Goal: Task Accomplishment & Management: Complete application form

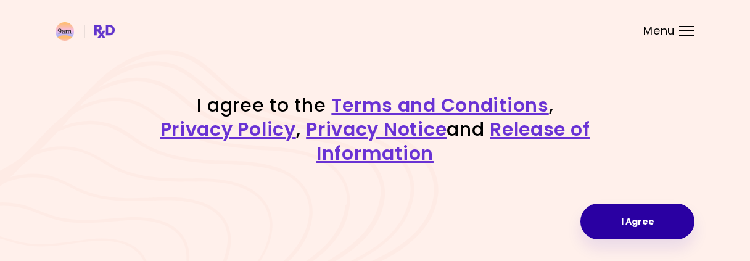
click at [610, 216] on button "I Agree" at bounding box center [637, 221] width 114 height 36
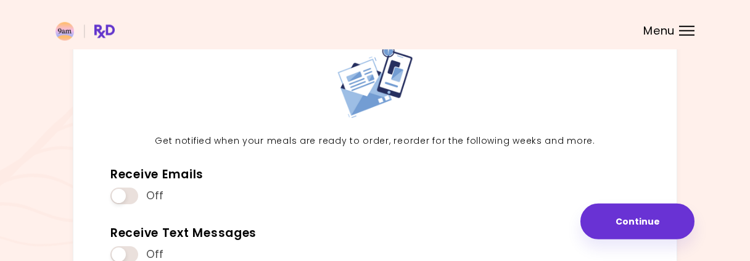
scroll to position [80, 0]
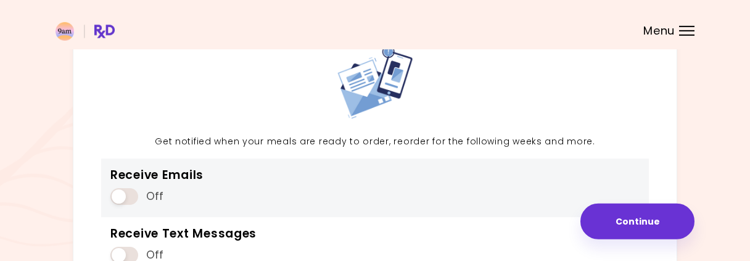
click at [124, 191] on span at bounding box center [124, 196] width 28 height 17
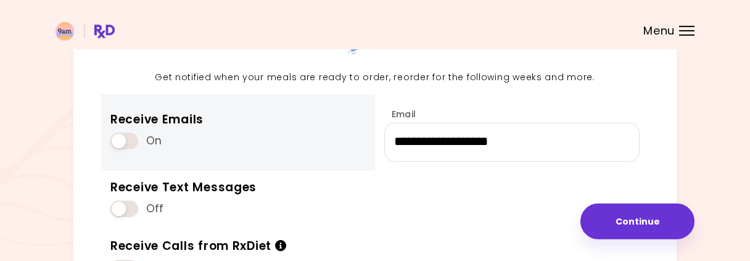
scroll to position [96, 0]
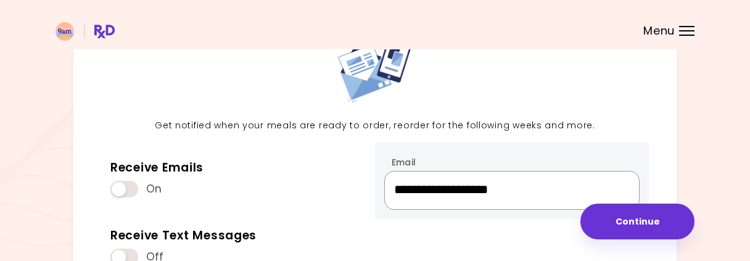
click at [453, 190] on input "**********" at bounding box center [511, 190] width 255 height 39
click at [490, 194] on input "**********" at bounding box center [511, 190] width 255 height 39
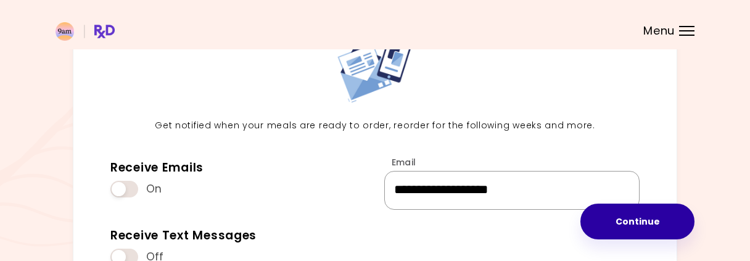
type input "**********"
click at [617, 216] on button "Continue" at bounding box center [637, 221] width 114 height 36
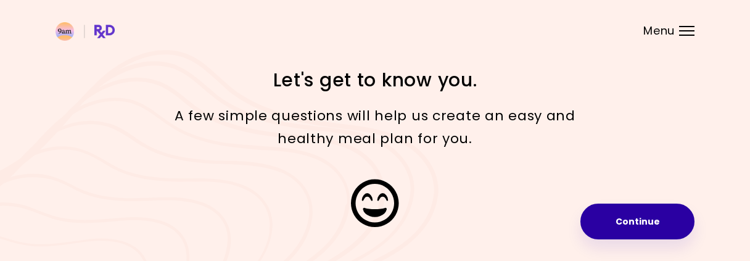
click at [654, 219] on button "Continue" at bounding box center [637, 221] width 114 height 36
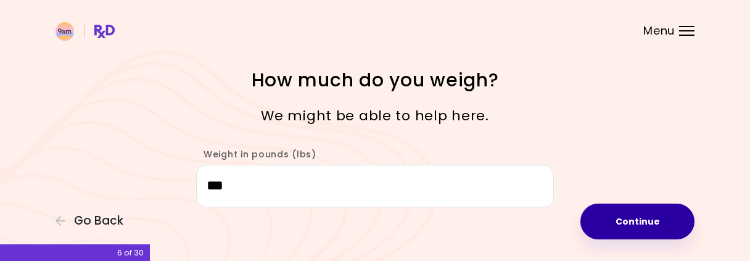
click at [643, 218] on button "Continue" at bounding box center [637, 221] width 114 height 36
select select "****"
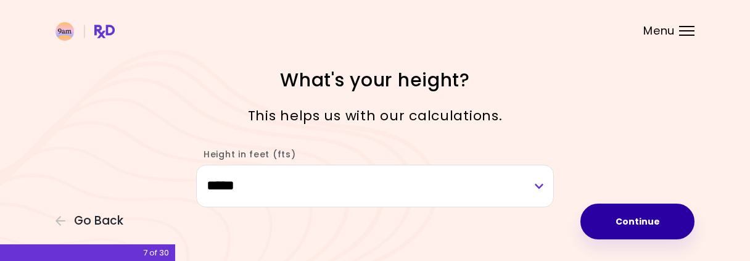
click at [643, 218] on button "Continue" at bounding box center [637, 221] width 114 height 36
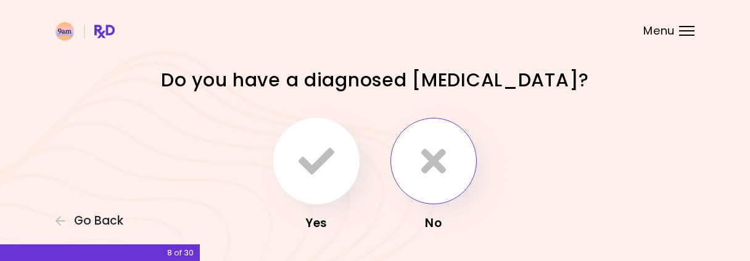
click at [437, 166] on icon "button" at bounding box center [433, 161] width 25 height 36
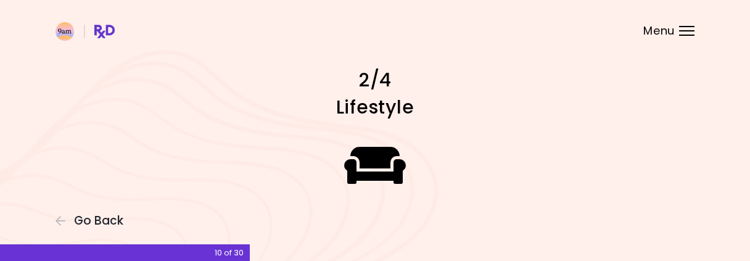
scroll to position [15, 0]
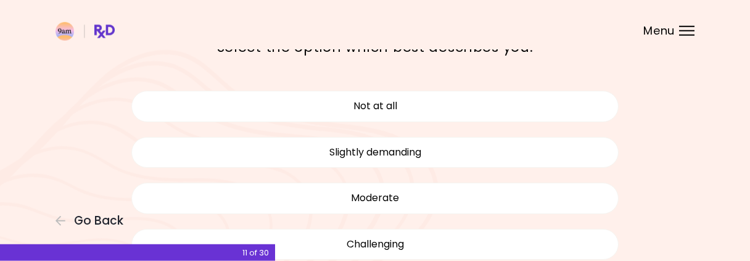
scroll to position [68, 0]
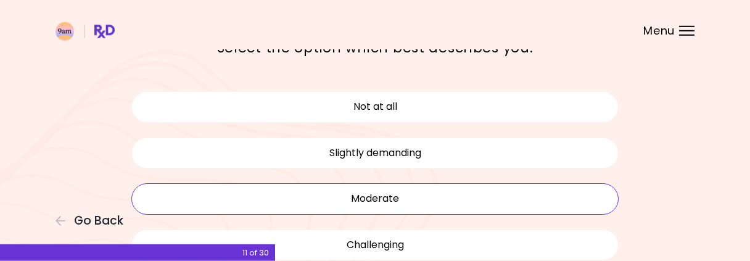
click at [371, 204] on button "Moderate" at bounding box center [374, 198] width 487 height 31
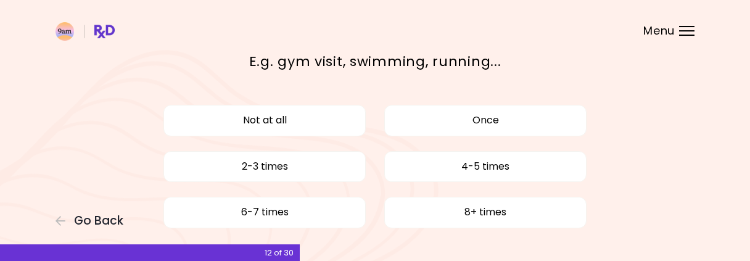
scroll to position [55, 0]
click at [291, 165] on button "2-3 times" at bounding box center [264, 165] width 202 height 31
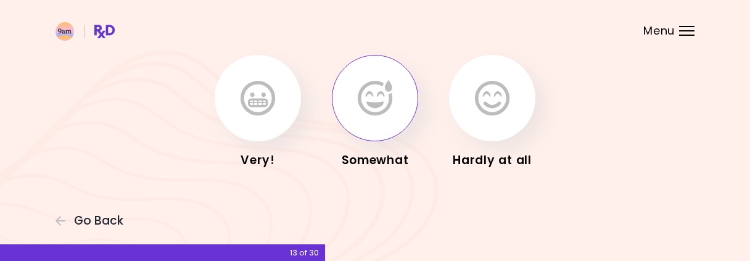
scroll to position [31, 0]
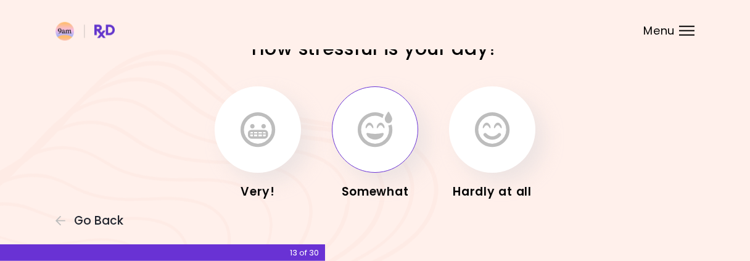
click at [371, 147] on icon "button" at bounding box center [375, 130] width 35 height 36
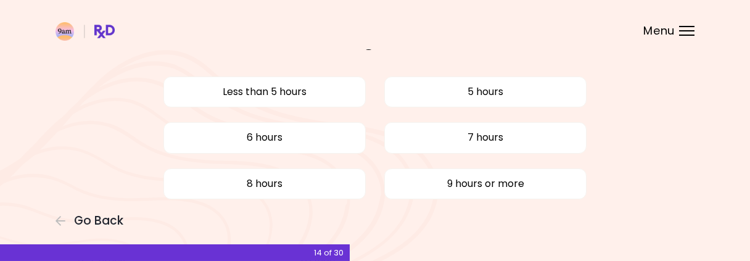
scroll to position [65, 0]
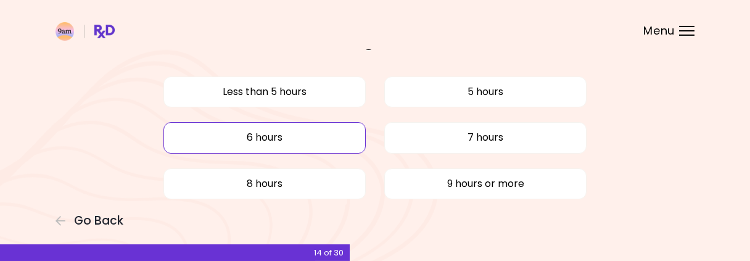
click at [304, 147] on button "6 hours" at bounding box center [264, 137] width 202 height 31
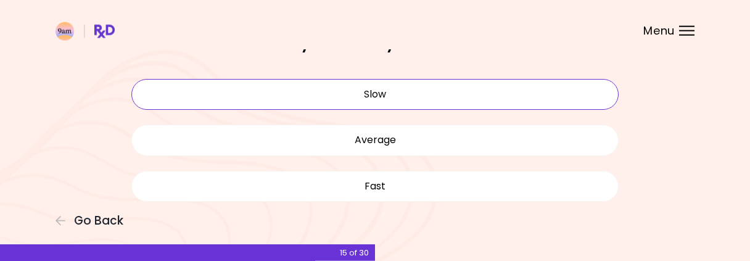
scroll to position [35, 0]
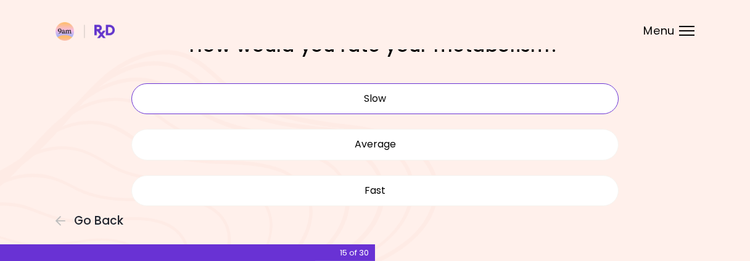
click at [371, 96] on button "Slow" at bounding box center [374, 98] width 487 height 31
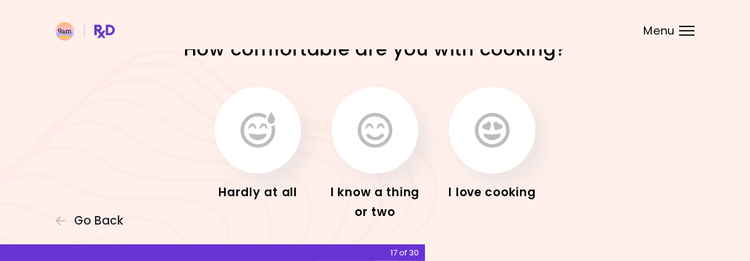
scroll to position [35, 0]
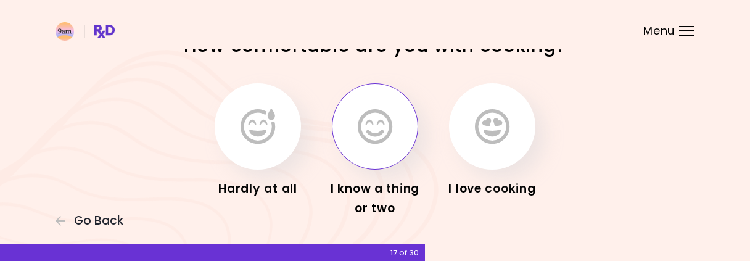
click at [392, 138] on icon "button" at bounding box center [375, 127] width 35 height 36
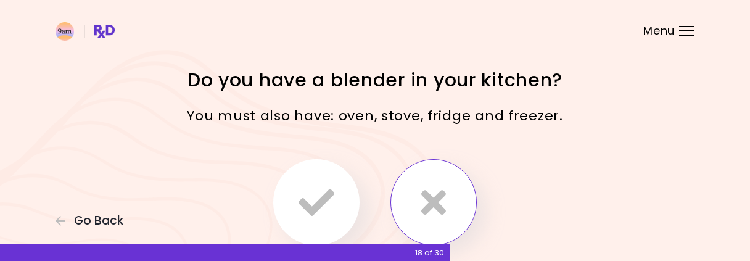
click at [442, 206] on icon "button" at bounding box center [433, 202] width 25 height 36
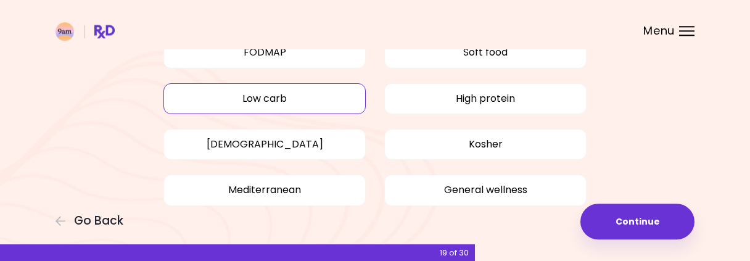
scroll to position [219, 0]
click at [314, 92] on button "Low carb" at bounding box center [264, 98] width 202 height 31
click at [475, 198] on button "General wellness" at bounding box center [485, 189] width 202 height 31
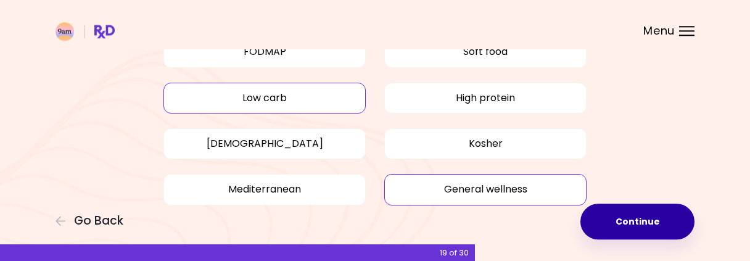
click at [631, 223] on button "Continue" at bounding box center [637, 221] width 114 height 36
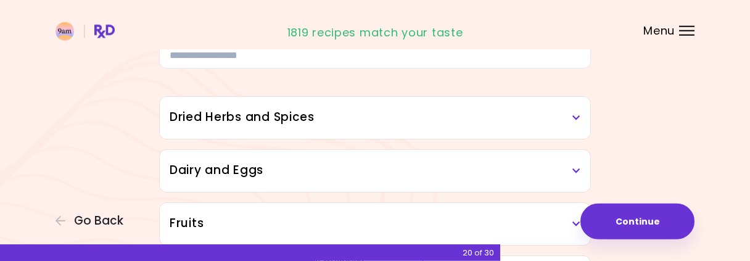
scroll to position [86, 0]
click at [582, 114] on div "Dried Herbs and Spices" at bounding box center [375, 117] width 430 height 42
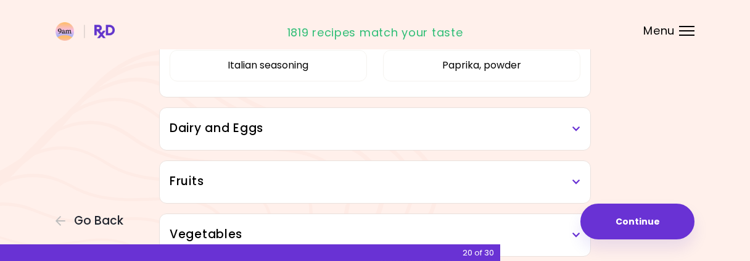
scroll to position [319, 0]
click at [569, 120] on h3 "Dairy and Eggs" at bounding box center [375, 128] width 411 height 18
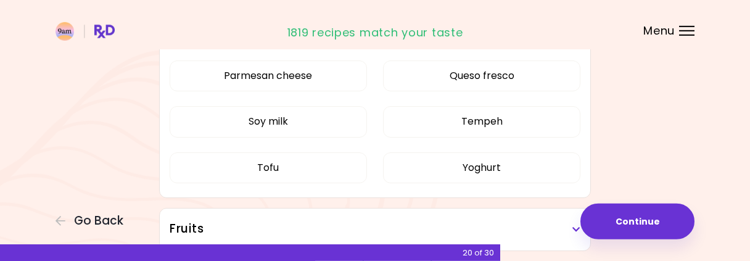
scroll to position [645, 0]
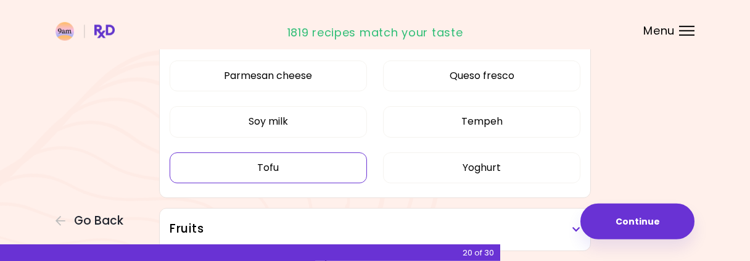
click at [325, 168] on button "Tofu" at bounding box center [268, 167] width 197 height 31
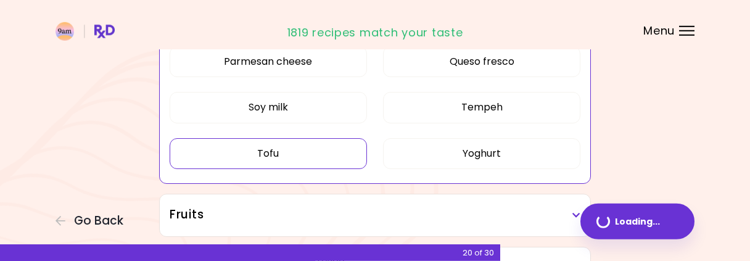
scroll to position [453, 0]
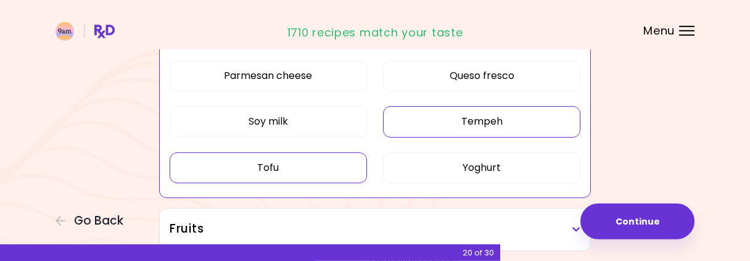
click at [453, 121] on button "Tempeh" at bounding box center [481, 121] width 197 height 31
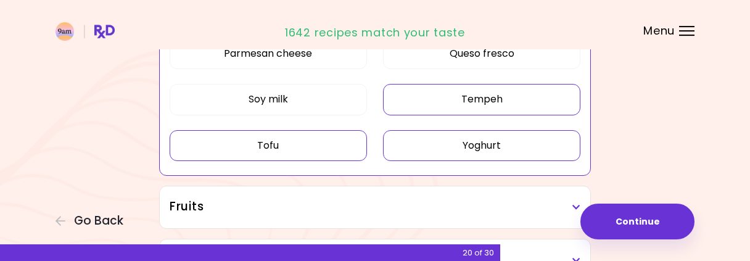
scroll to position [477, 0]
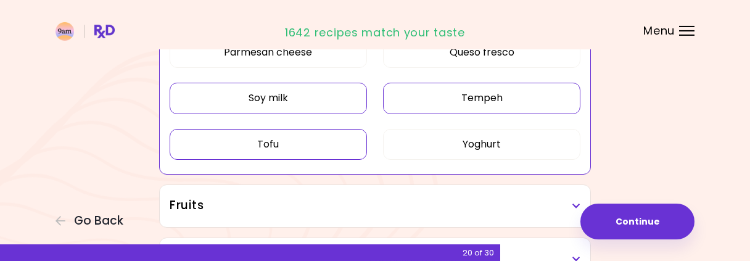
click at [323, 97] on button "Soy milk" at bounding box center [268, 98] width 197 height 31
click at [567, 204] on h3 "Fruits" at bounding box center [375, 206] width 411 height 18
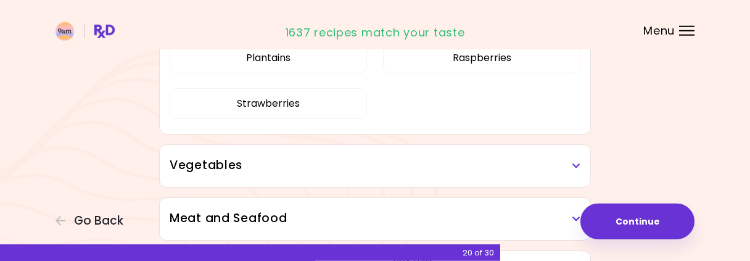
scroll to position [855, 0]
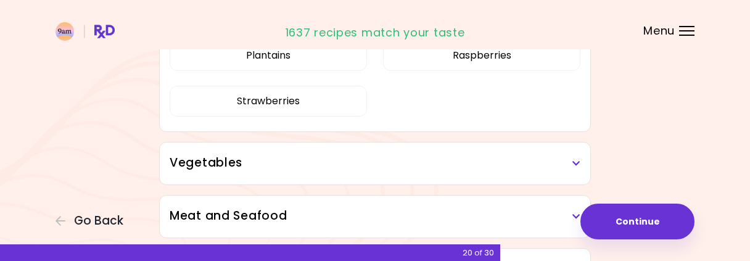
click at [578, 162] on icon at bounding box center [576, 163] width 8 height 9
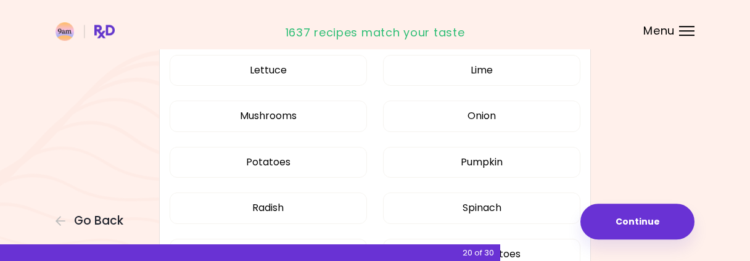
scroll to position [1451, 0]
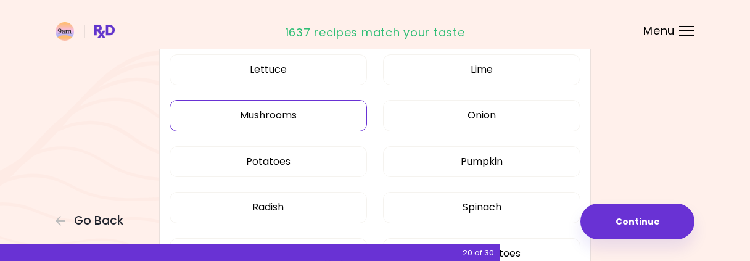
click at [286, 117] on button "Mushrooms" at bounding box center [268, 115] width 197 height 31
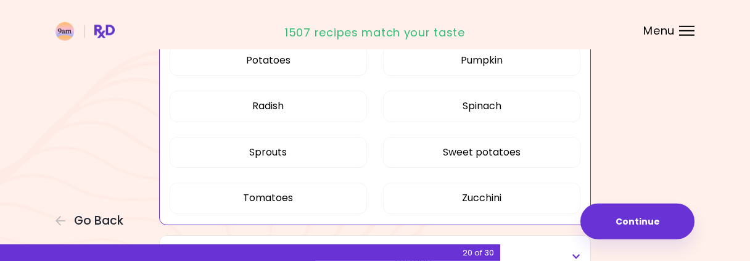
scroll to position [895, 0]
click at [329, 190] on button "Tomatoes" at bounding box center [268, 198] width 197 height 31
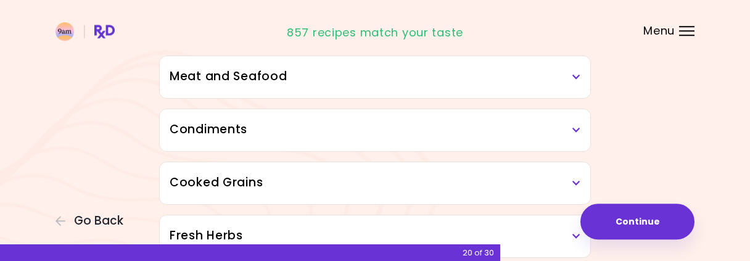
scroll to position [1075, 0]
click at [541, 81] on h3 "Meat and Seafood" at bounding box center [375, 77] width 411 height 18
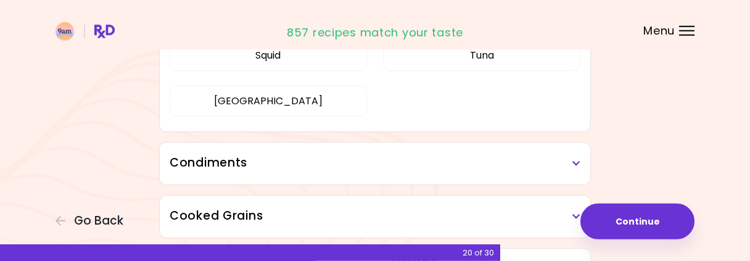
scroll to position [1326, 0]
click at [560, 162] on h3 "Condiments" at bounding box center [375, 162] width 411 height 18
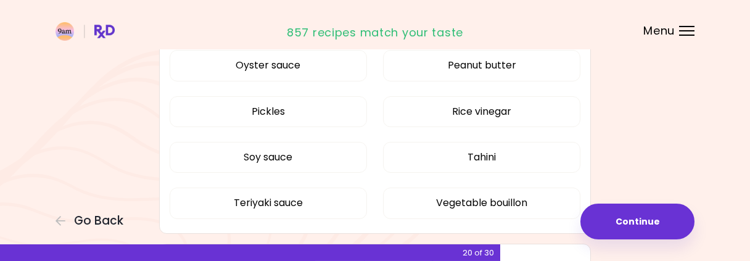
scroll to position [1600, 0]
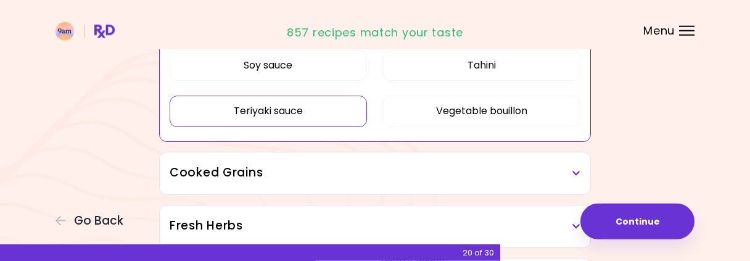
scroll to position [676, 0]
click at [318, 180] on div "Cooked Grains" at bounding box center [375, 173] width 430 height 42
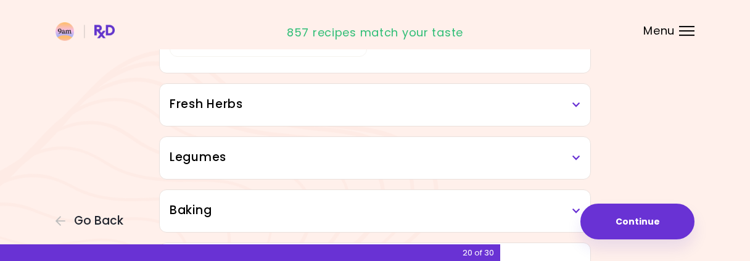
scroll to position [944, 0]
click at [378, 96] on h3 "Fresh Herbs" at bounding box center [375, 104] width 411 height 18
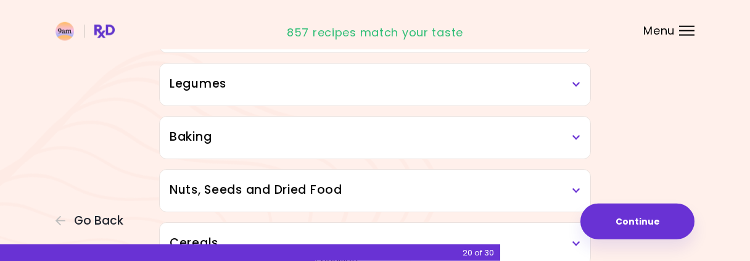
scroll to position [1159, 0]
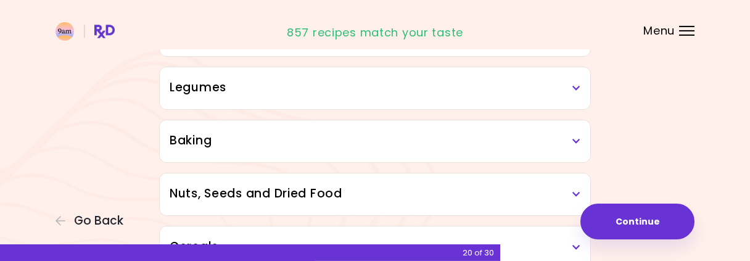
click at [398, 99] on div "Legumes" at bounding box center [375, 88] width 430 height 42
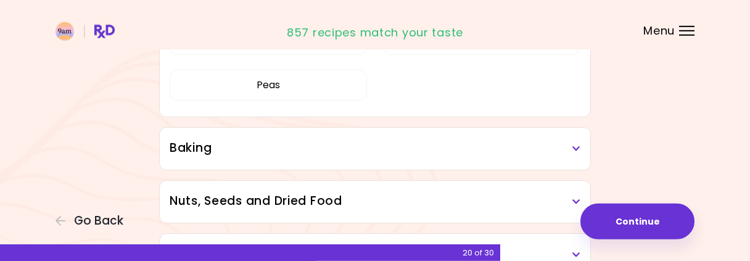
scroll to position [1302, 0]
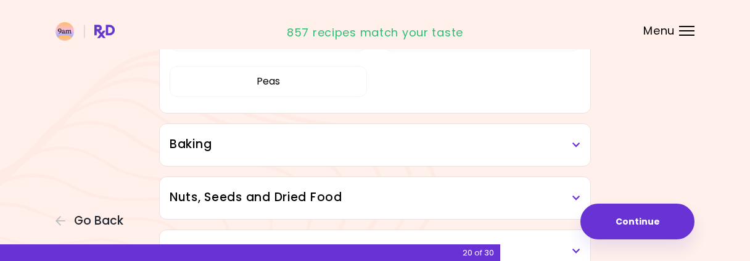
click at [387, 157] on div "Baking" at bounding box center [375, 145] width 430 height 42
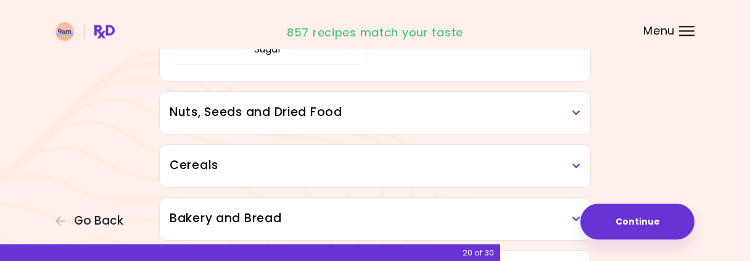
scroll to position [1534, 0]
click at [578, 117] on div "Nuts, Seeds and Dried Food" at bounding box center [375, 112] width 430 height 42
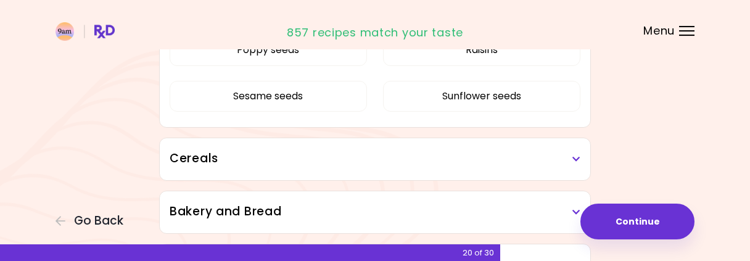
scroll to position [1778, 0]
click at [575, 154] on icon at bounding box center [576, 158] width 8 height 9
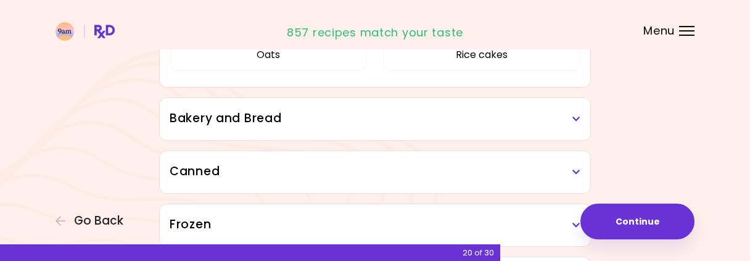
scroll to position [1972, 0]
click at [581, 119] on div "Bakery and Bread" at bounding box center [375, 118] width 430 height 42
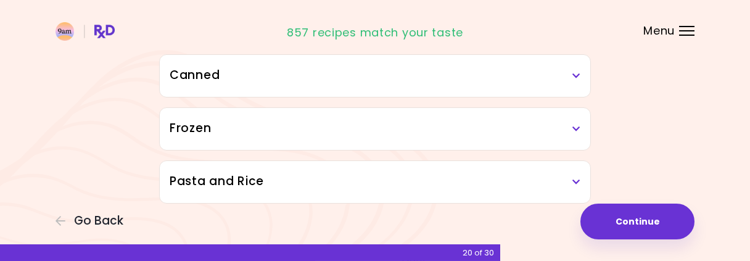
scroll to position [2214, 0]
click at [572, 79] on div "Canned" at bounding box center [375, 75] width 430 height 42
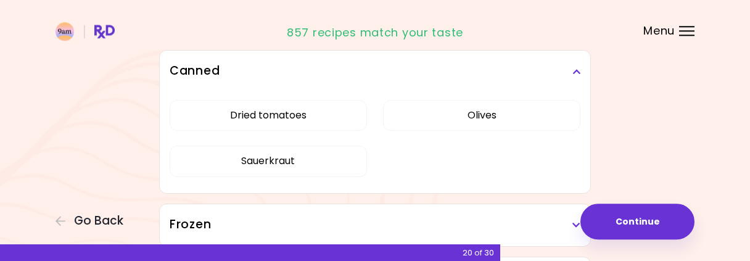
scroll to position [2217, 0]
click at [299, 126] on div "Dried tomatoes Olives Sauerkraut" at bounding box center [375, 143] width 411 height 102
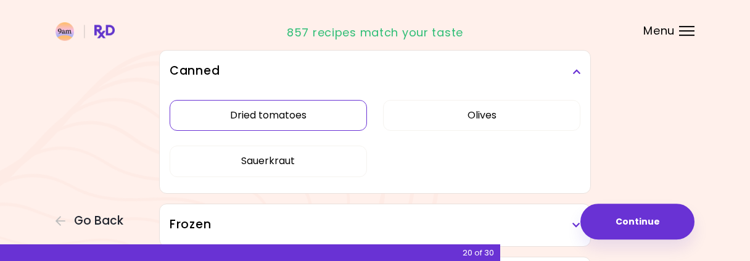
click at [307, 117] on div "Dried tomatoes Olives Sauerkraut" at bounding box center [375, 143] width 411 height 102
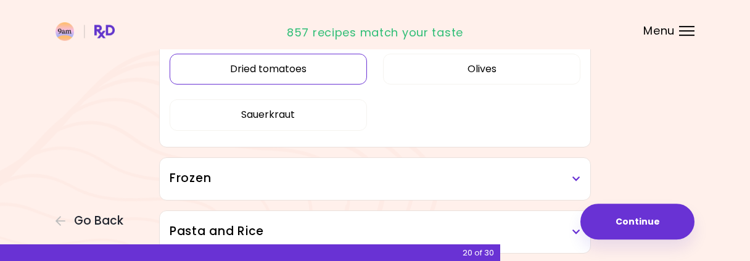
scroll to position [861, 0]
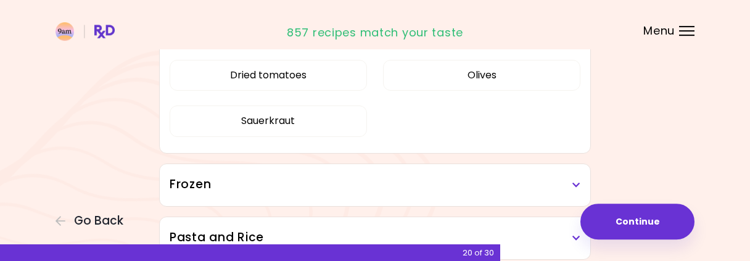
click at [316, 86] on div "Dried tomatoes Olives Sauerkraut" at bounding box center [375, 103] width 411 height 102
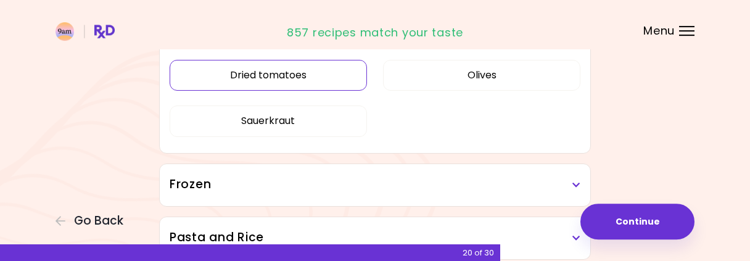
click at [317, 72] on button "Dried tomatoes" at bounding box center [268, 75] width 197 height 31
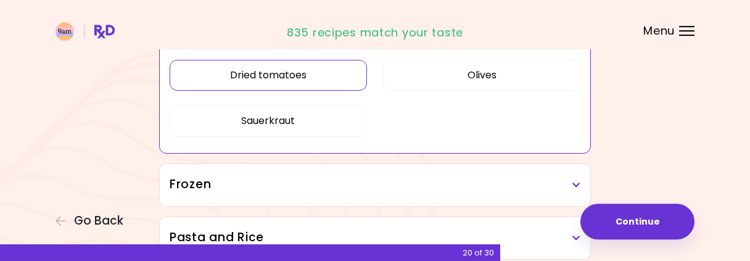
scroll to position [921, 0]
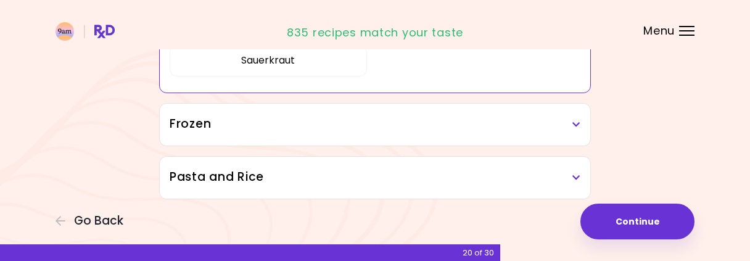
click at [457, 125] on h3 "Frozen" at bounding box center [375, 124] width 411 height 18
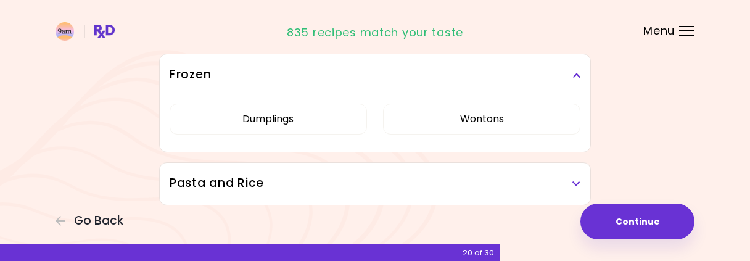
scroll to position [971, 0]
click at [535, 177] on h3 "Pasta and Rice" at bounding box center [375, 184] width 411 height 18
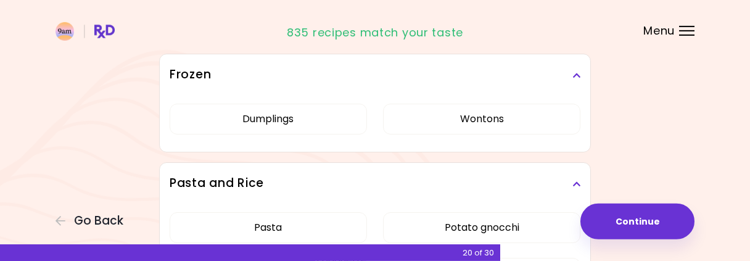
scroll to position [1077, 0]
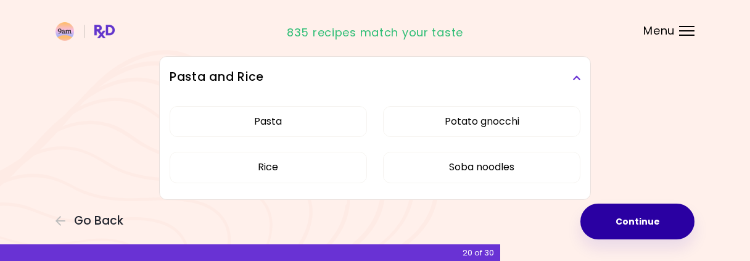
click at [638, 221] on button "Continue" at bounding box center [637, 221] width 114 height 36
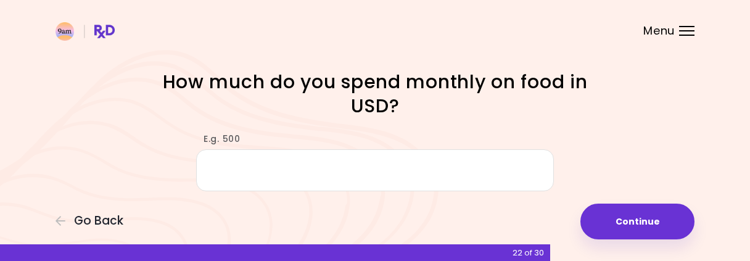
click at [334, 181] on input "E.g. 500" at bounding box center [375, 170] width 358 height 43
type input "*"
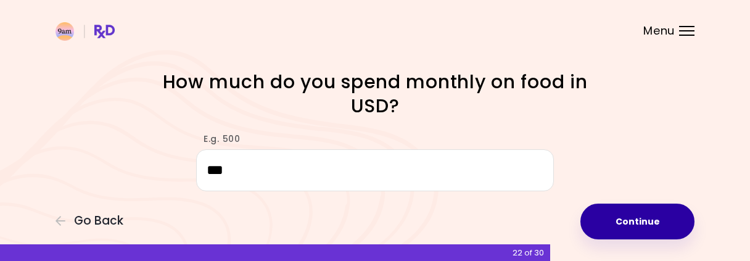
type input "***"
click at [638, 220] on button "Continue" at bounding box center [637, 221] width 114 height 36
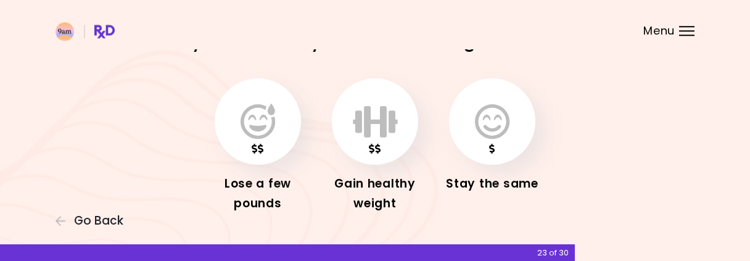
scroll to position [40, 0]
click at [253, 144] on button "button" at bounding box center [258, 121] width 86 height 86
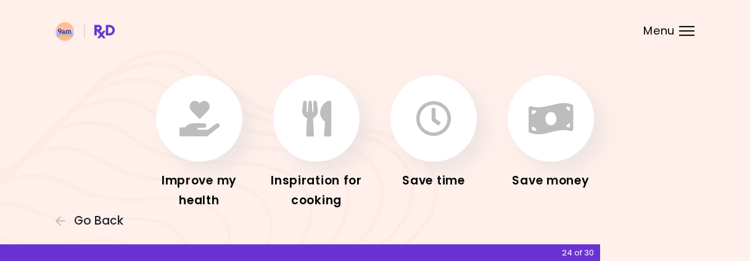
scroll to position [67, 0]
click at [194, 130] on icon "button" at bounding box center [199, 118] width 40 height 36
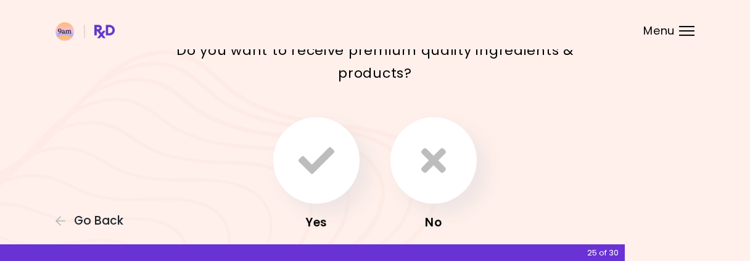
scroll to position [90, 0]
click at [439, 155] on icon "button" at bounding box center [433, 160] width 25 height 36
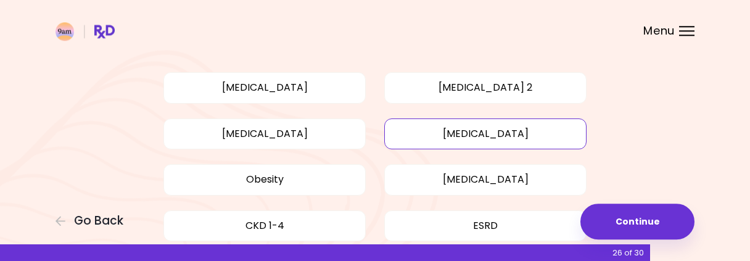
scroll to position [88, 0]
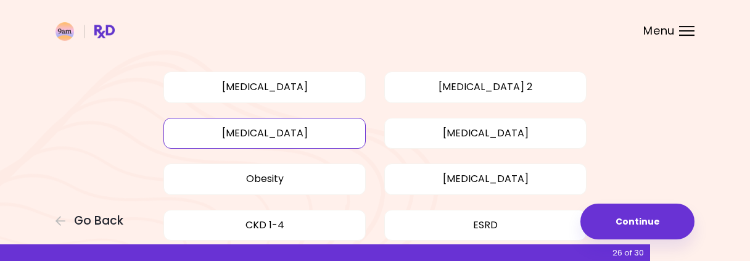
click at [326, 133] on button "[MEDICAL_DATA]" at bounding box center [264, 133] width 202 height 31
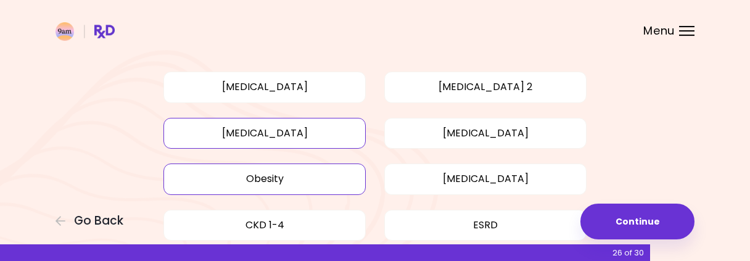
click at [287, 188] on button "Obesity" at bounding box center [264, 178] width 202 height 31
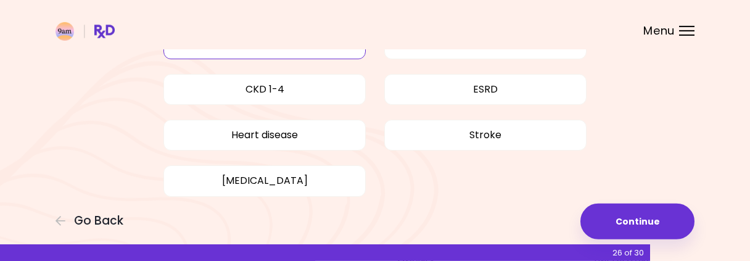
scroll to position [247, 0]
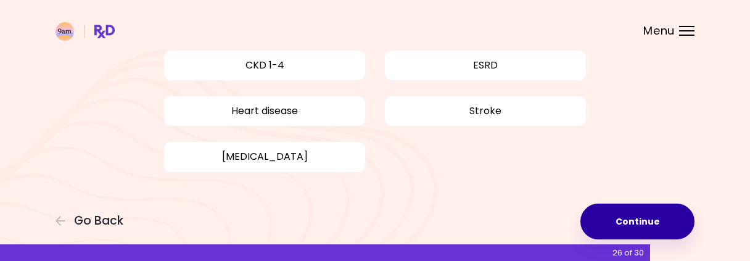
click at [620, 230] on button "Continue" at bounding box center [637, 221] width 114 height 36
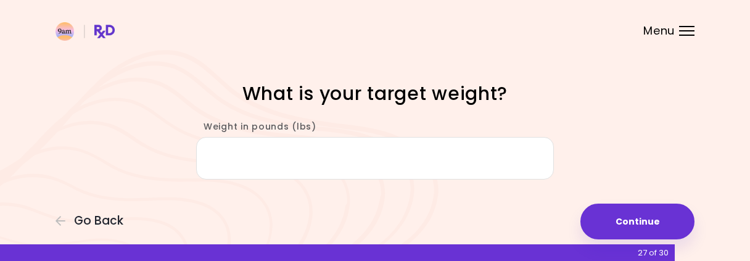
click at [279, 169] on input "Weight in pounds (lbs)" at bounding box center [375, 158] width 358 height 43
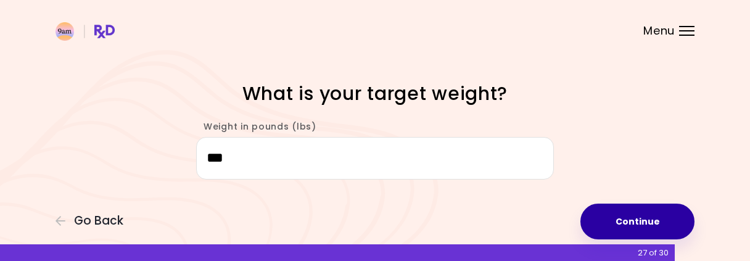
type input "***"
click at [658, 216] on button "Continue" at bounding box center [637, 221] width 114 height 36
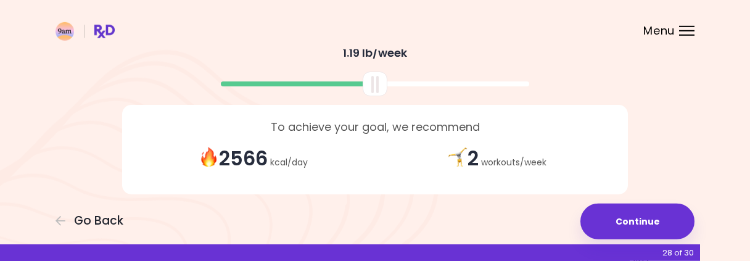
scroll to position [377, 0]
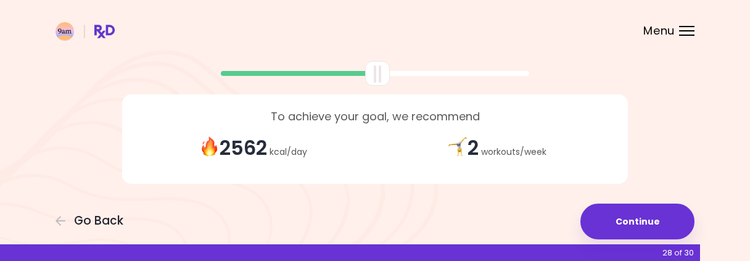
drag, startPoint x: 382, startPoint y: 78, endPoint x: 384, endPoint y: 94, distance: 16.2
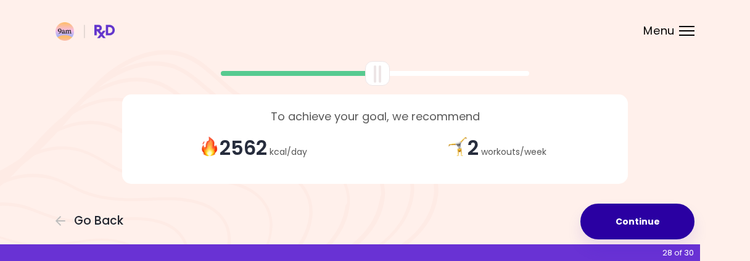
click at [623, 224] on button "Continue" at bounding box center [637, 221] width 114 height 36
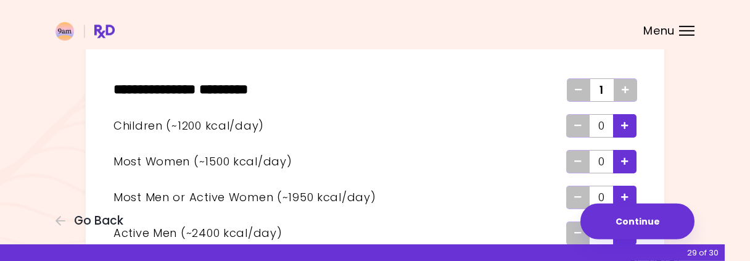
scroll to position [60, 0]
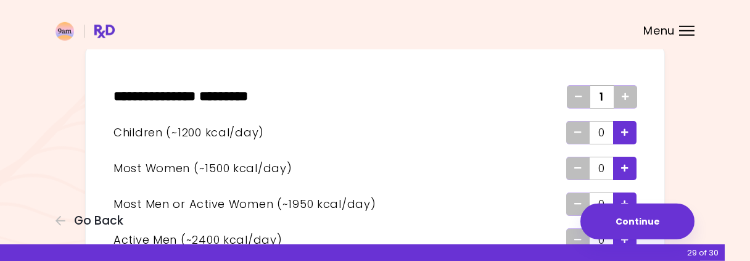
click at [625, 128] on icon "Add - Child" at bounding box center [624, 132] width 7 height 8
click at [580, 126] on span "Remove - Child" at bounding box center [577, 133] width 7 height 20
click at [621, 166] on div "Add - Woman" at bounding box center [624, 168] width 23 height 23
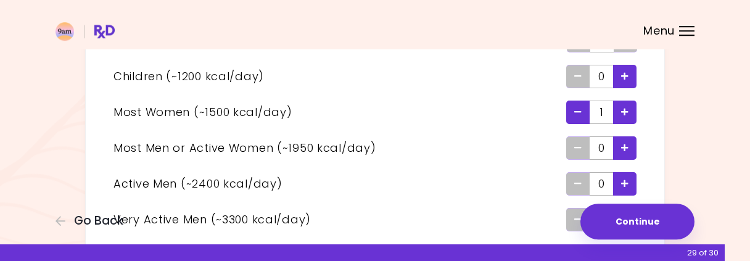
scroll to position [118, 0]
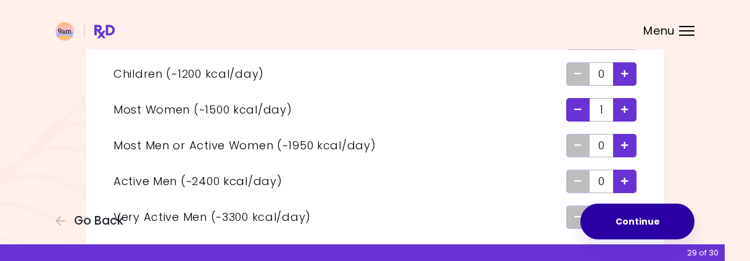
click at [633, 232] on button "Continue" at bounding box center [637, 221] width 114 height 36
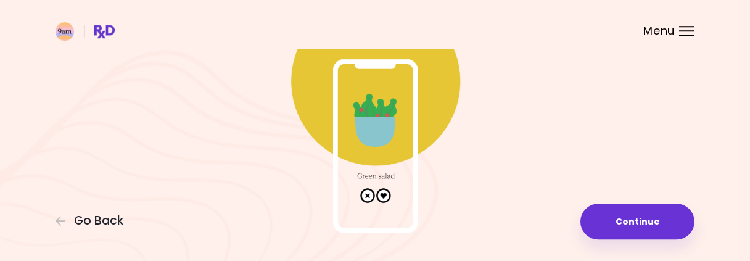
scroll to position [121, 0]
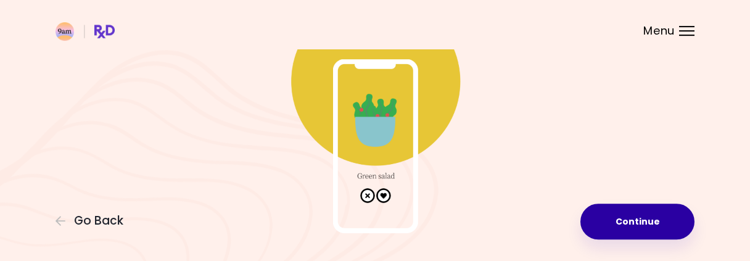
click at [646, 228] on button "Continue" at bounding box center [637, 221] width 114 height 36
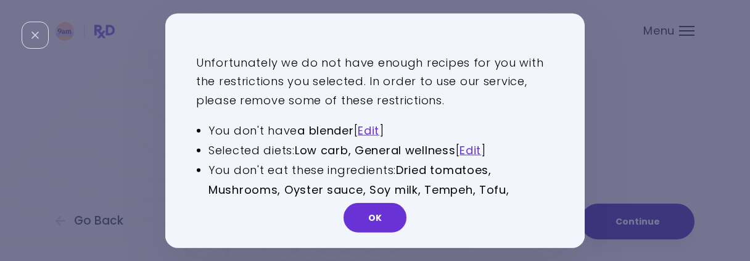
click at [646, 228] on div "Unfortunately we do not have enough recipes for you with the restrictions you s…" at bounding box center [375, 130] width 750 height 261
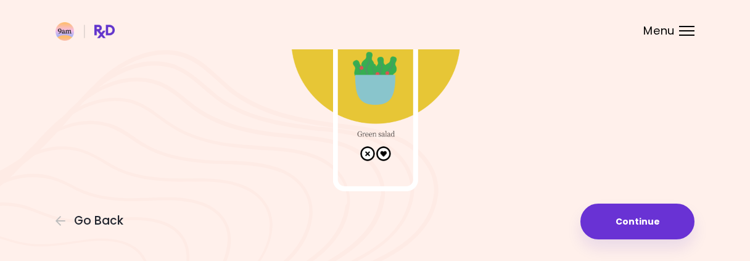
scroll to position [166, 0]
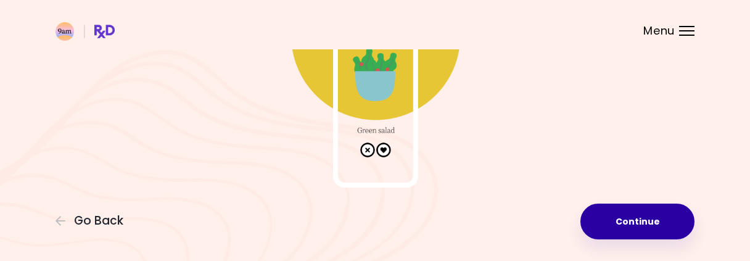
click at [638, 224] on button "Continue" at bounding box center [637, 221] width 114 height 36
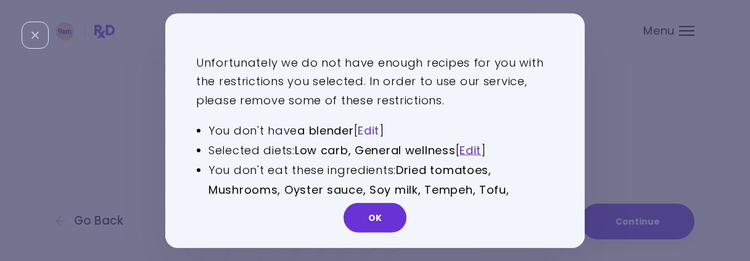
click at [372, 131] on link "Edit" at bounding box center [369, 130] width 22 height 15
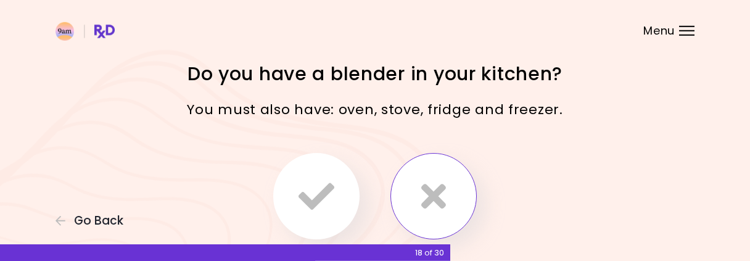
scroll to position [6, 0]
click at [299, 181] on icon "button" at bounding box center [316, 197] width 36 height 36
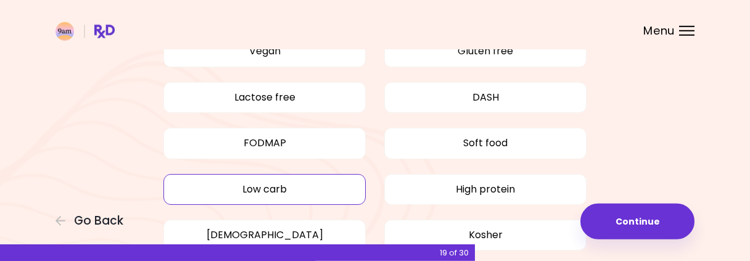
scroll to position [188, 0]
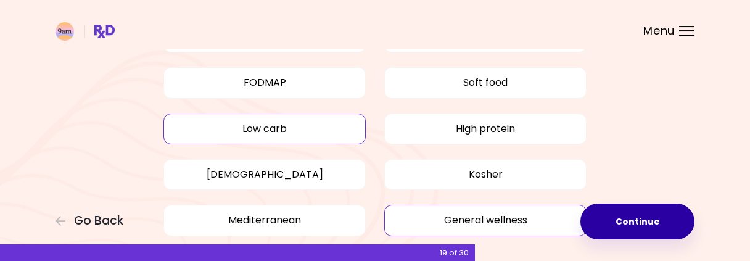
click at [638, 220] on button "Continue" at bounding box center [637, 221] width 114 height 36
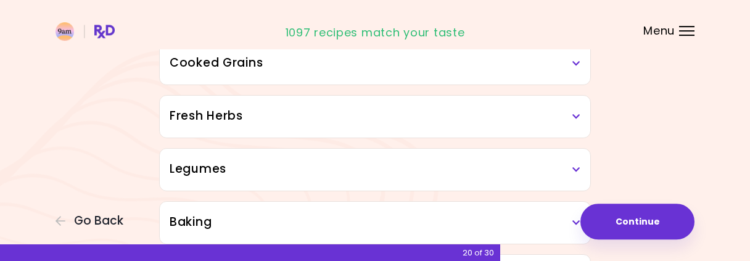
scroll to position [820, 0]
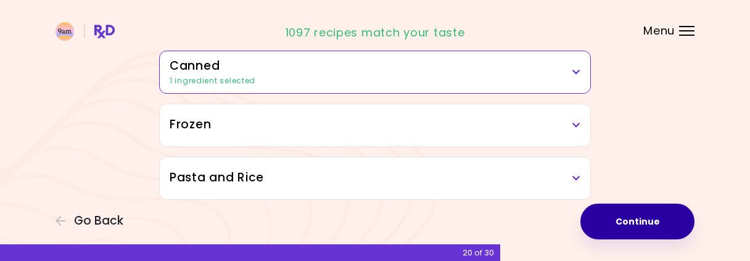
click at [643, 215] on button "Continue" at bounding box center [637, 221] width 114 height 36
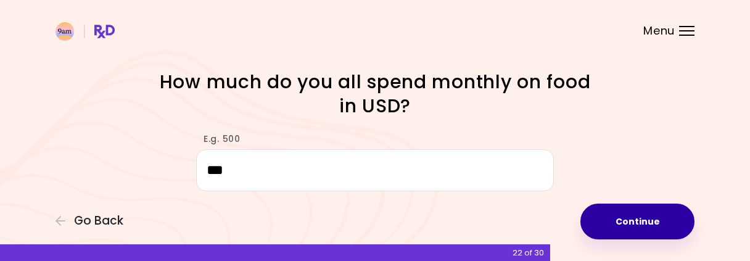
click at [647, 227] on button "Continue" at bounding box center [637, 221] width 114 height 36
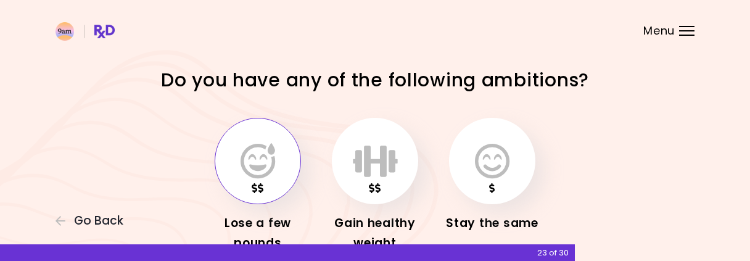
click at [228, 178] on button "button" at bounding box center [258, 161] width 86 height 86
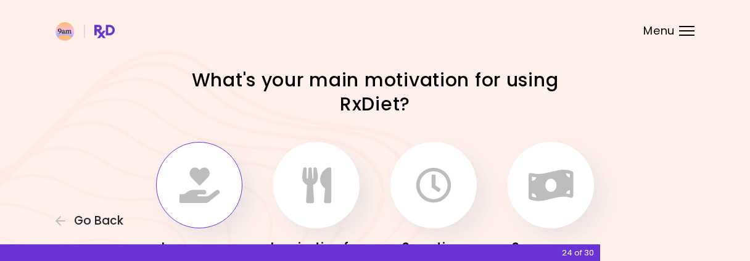
scroll to position [107, 0]
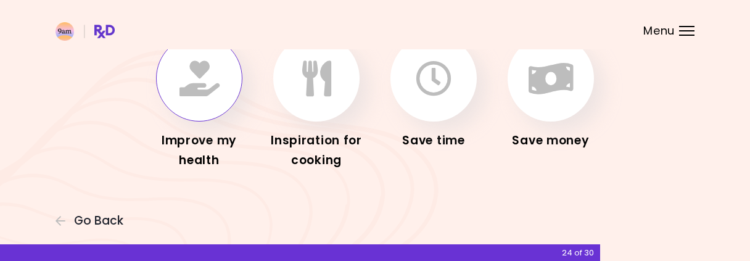
click at [183, 89] on icon "button" at bounding box center [199, 78] width 40 height 36
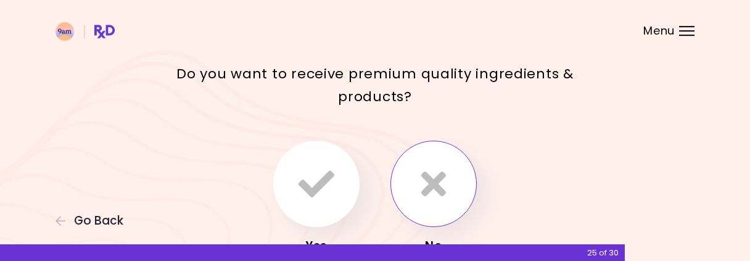
scroll to position [68, 0]
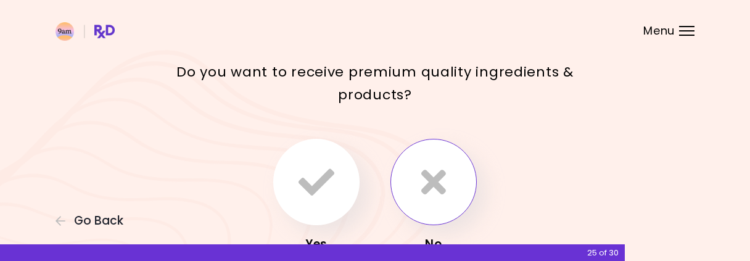
click at [431, 186] on icon "button" at bounding box center [433, 182] width 25 height 36
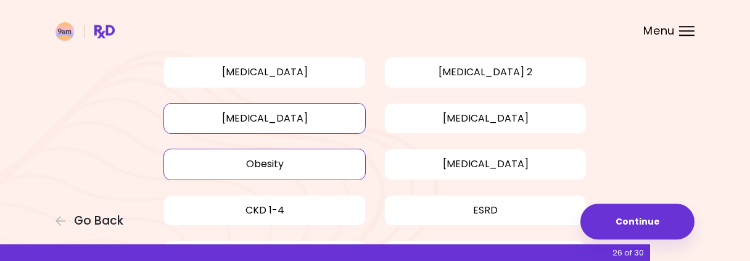
scroll to position [247, 0]
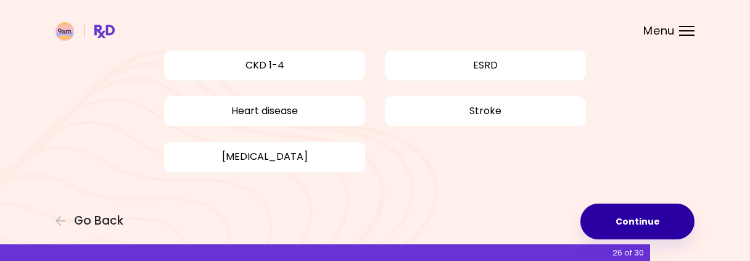
click at [654, 224] on button "Continue" at bounding box center [637, 221] width 114 height 36
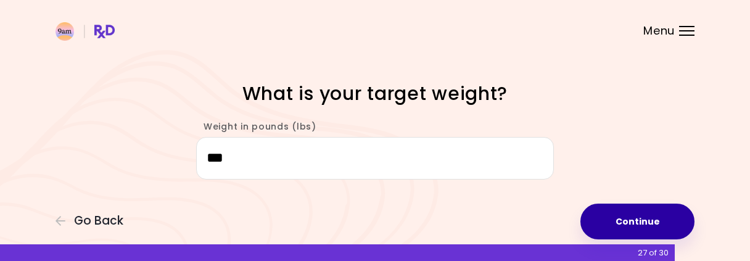
click at [654, 224] on button "Continue" at bounding box center [637, 221] width 114 height 36
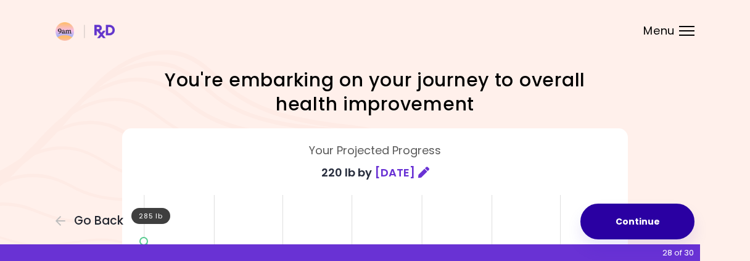
click at [654, 224] on button "Continue" at bounding box center [637, 221] width 114 height 36
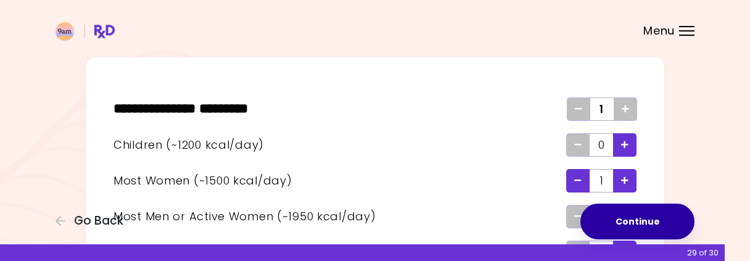
scroll to position [48, 0]
click at [654, 224] on button "Continue" at bounding box center [637, 221] width 114 height 36
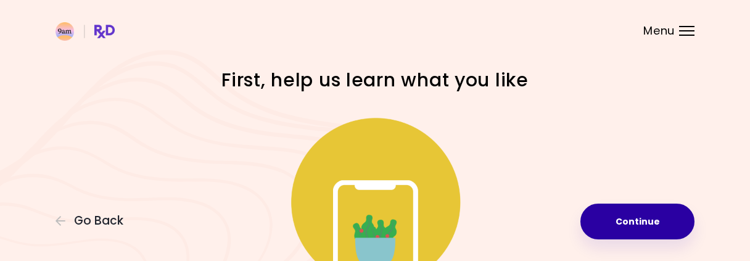
click at [654, 224] on button "Continue" at bounding box center [637, 221] width 114 height 36
